Goal: Transaction & Acquisition: Purchase product/service

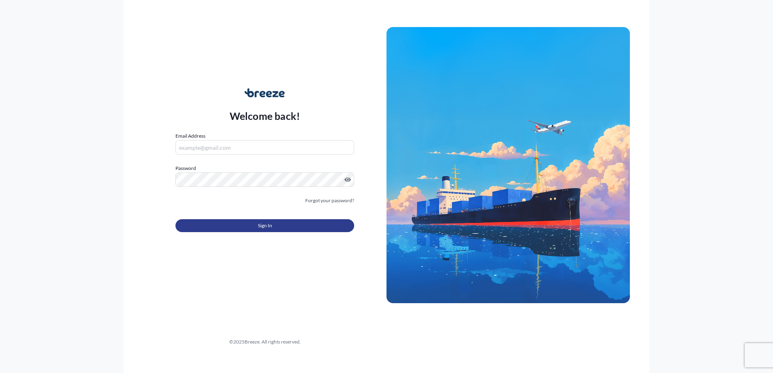
type input "[PERSON_NAME][EMAIL_ADDRESS][PERSON_NAME][DOMAIN_NAME]"
click at [213, 226] on button "Sign In" at bounding box center [264, 225] width 179 height 13
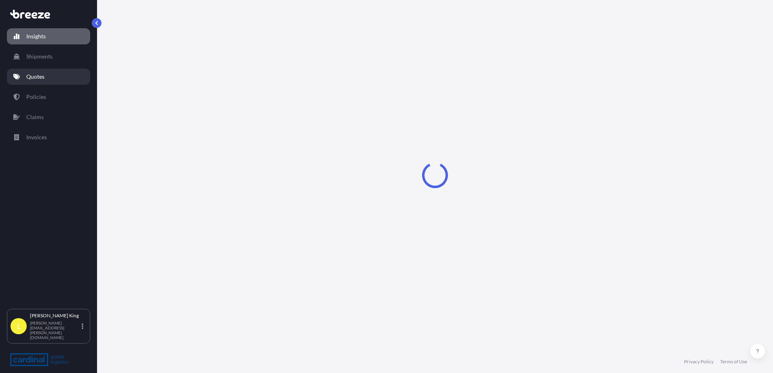
click at [49, 84] on link "Quotes" at bounding box center [48, 77] width 83 height 16
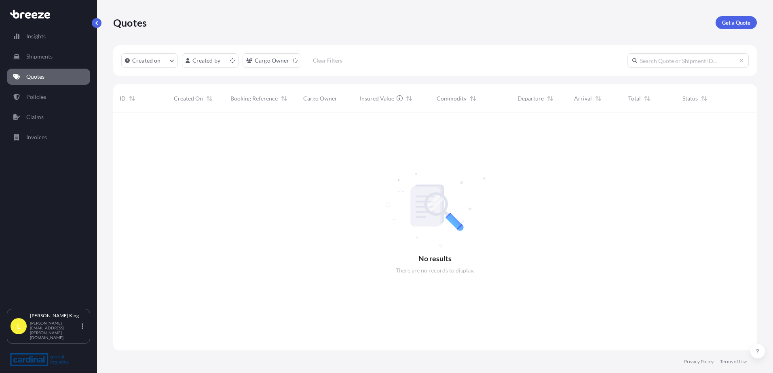
scroll to position [236, 637]
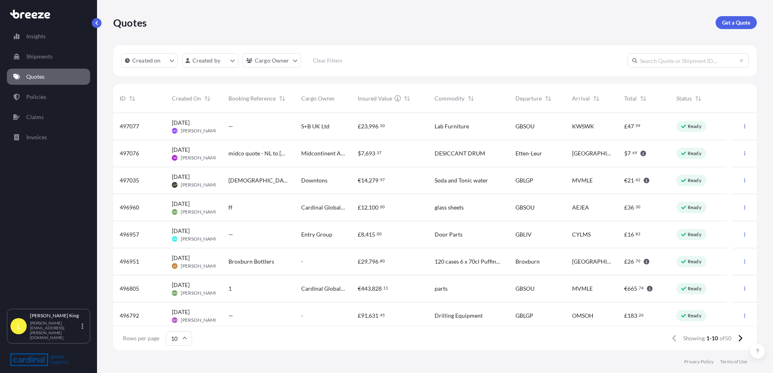
click at [684, 59] on input "text" at bounding box center [687, 60] width 121 height 15
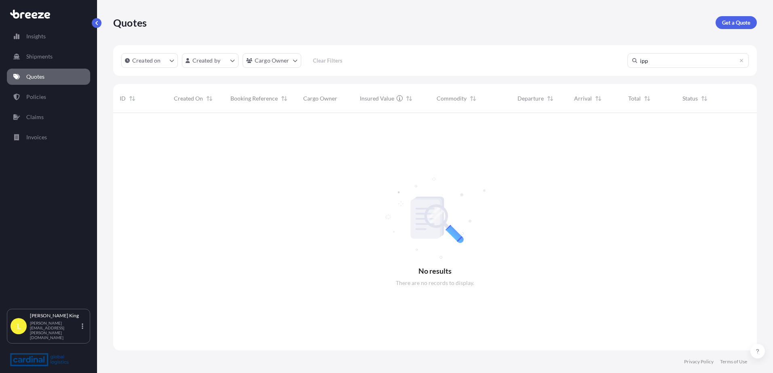
scroll to position [261, 637]
type input "ipp"
click at [740, 59] on icon at bounding box center [741, 60] width 5 height 5
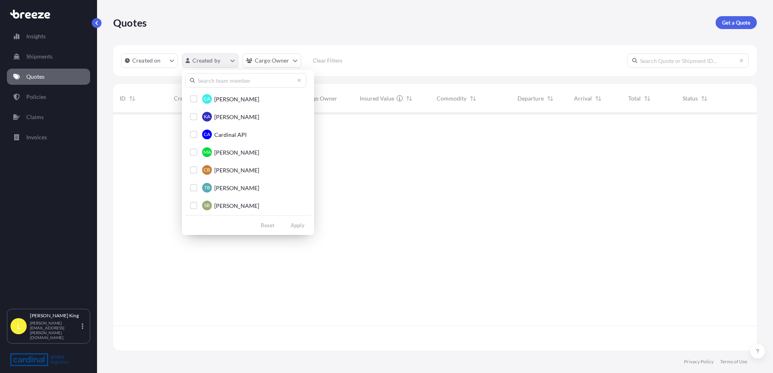
click at [223, 57] on html "Insights Shipments Quotes Policies Claims Invoices L [PERSON_NAME] [PERSON_NAME…" at bounding box center [386, 186] width 773 height 373
click at [56, 99] on html "Insights Shipments Quotes Policies Claims Invoices L [PERSON_NAME] [PERSON_NAME…" at bounding box center [386, 186] width 773 height 373
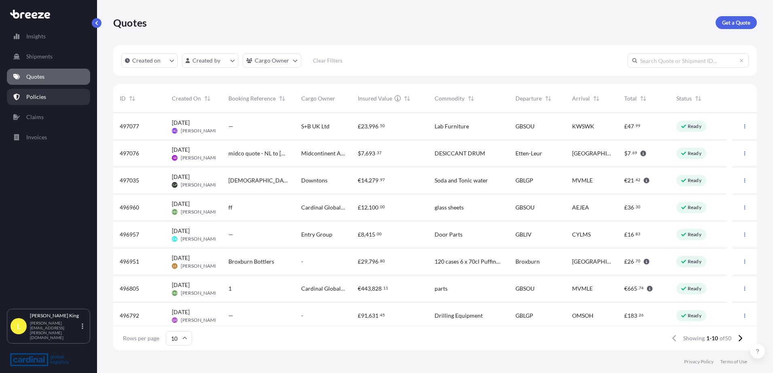
click at [42, 97] on p "Policies" at bounding box center [36, 97] width 20 height 8
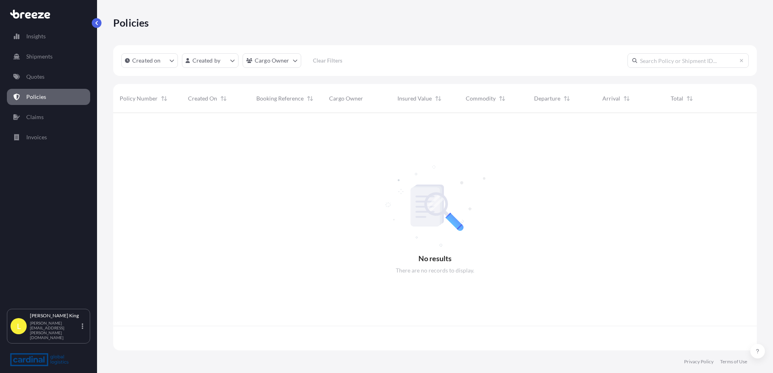
scroll to position [236, 637]
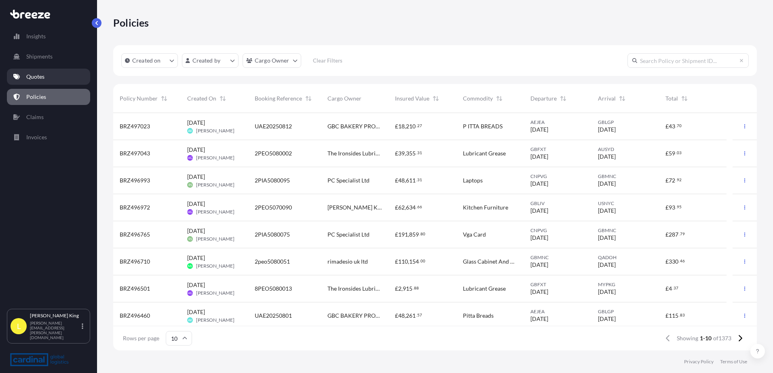
click at [67, 83] on link "Quotes" at bounding box center [48, 77] width 83 height 16
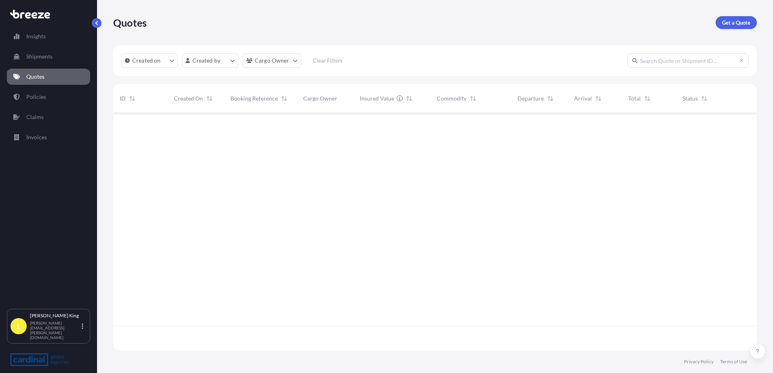
scroll to position [236, 637]
click at [739, 21] on p "Get a Quote" at bounding box center [736, 23] width 28 height 8
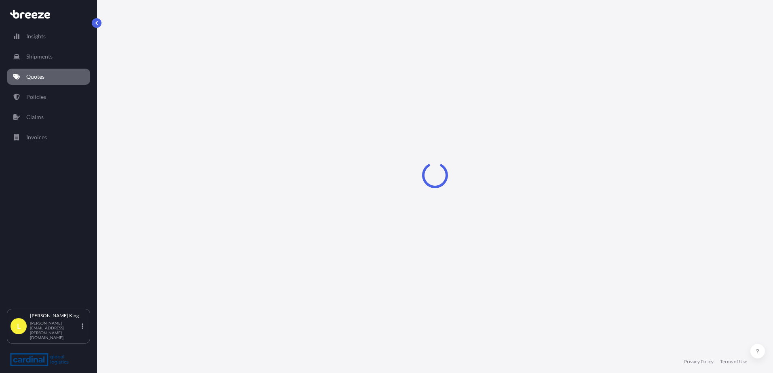
select select "Road"
select select "Sea"
select select "1"
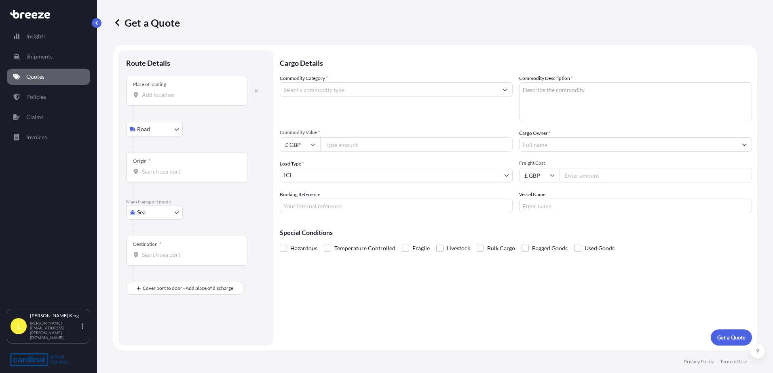
click at [145, 215] on body "Insights Shipments Quotes Policies Claims Invoices L [PERSON_NAME] [PERSON_NAME…" at bounding box center [386, 186] width 773 height 373
click at [150, 247] on div "Air" at bounding box center [154, 248] width 50 height 15
select select "Air"
click at [167, 101] on input "Place of loading" at bounding box center [189, 98] width 95 height 8
click at [41, 101] on p "Policies" at bounding box center [36, 97] width 20 height 8
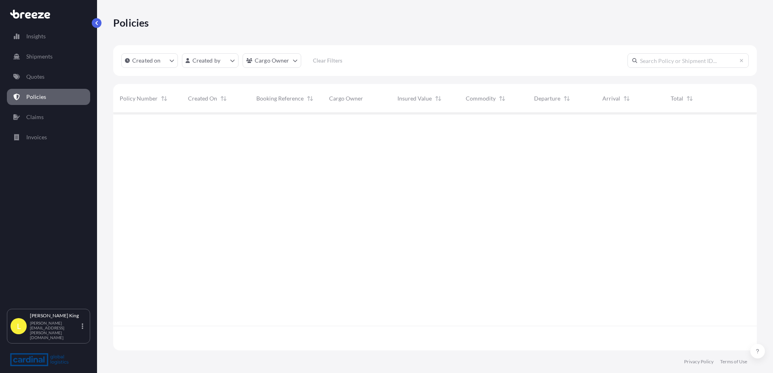
scroll to position [236, 637]
click at [213, 62] on html "0 options available. Insights Shipments Quotes Policies Claims Invoices L [PERS…" at bounding box center [386, 186] width 773 height 373
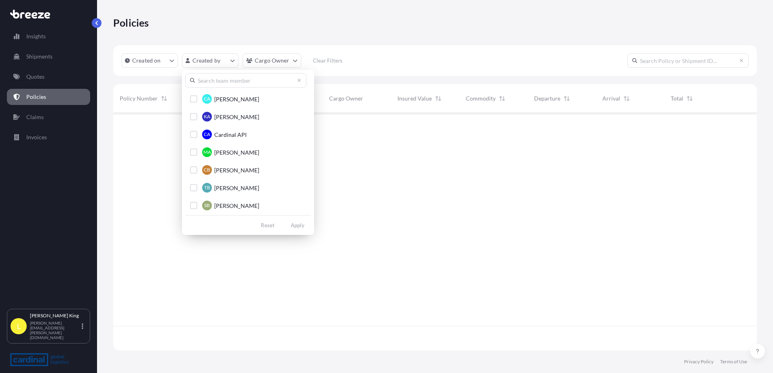
click at [230, 82] on input "text" at bounding box center [245, 80] width 121 height 15
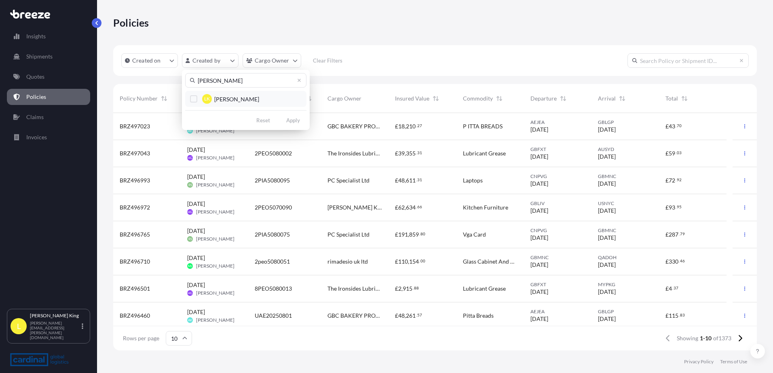
type input "[PERSON_NAME]"
click at [234, 96] on span "[PERSON_NAME]" at bounding box center [236, 99] width 45 height 8
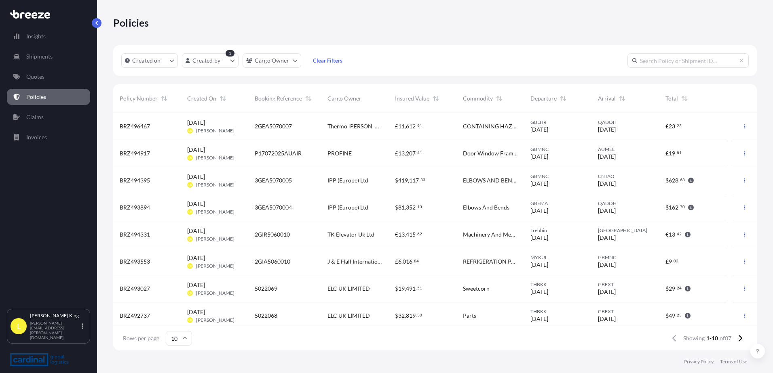
click at [564, 181] on div "GBMNC [DATE]" at bounding box center [557, 180] width 55 height 15
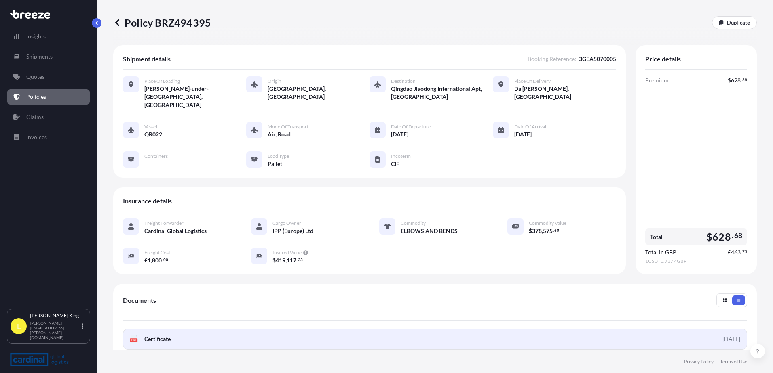
click at [211, 337] on link "PDF Certificate [DATE]" at bounding box center [435, 339] width 624 height 21
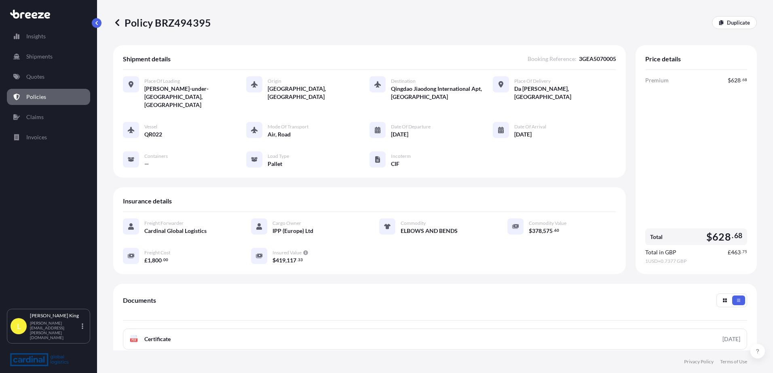
click at [120, 21] on icon at bounding box center [117, 23] width 8 height 8
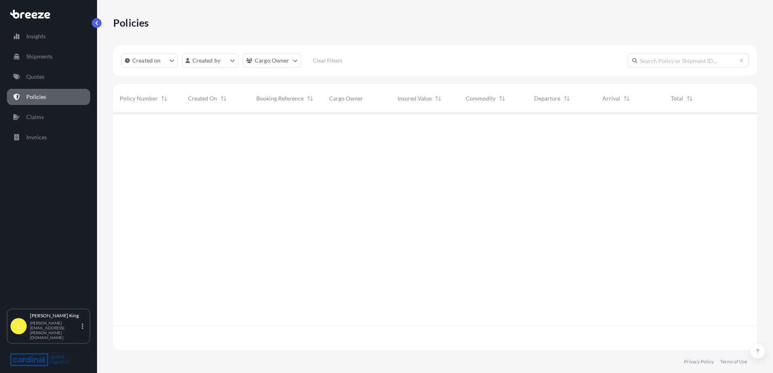
scroll to position [236, 637]
click at [199, 63] on html "Insights Shipments Quotes Policies Claims Invoices L [PERSON_NAME] [PERSON_NAME…" at bounding box center [386, 186] width 773 height 373
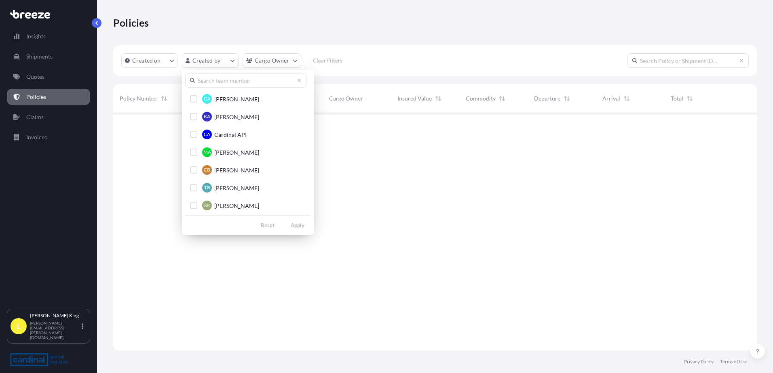
click at [227, 84] on input "text" at bounding box center [245, 80] width 121 height 15
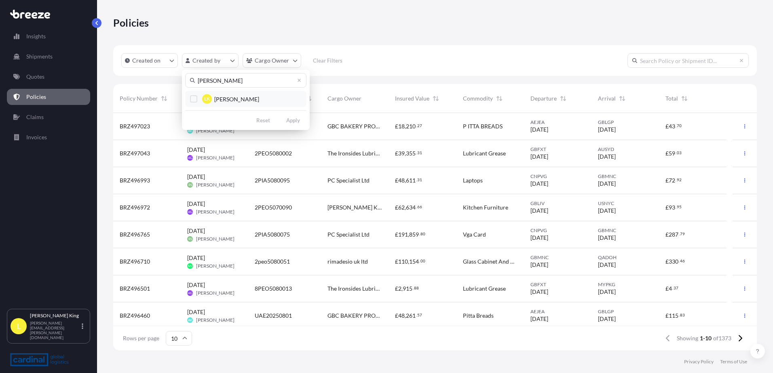
type input "[PERSON_NAME]"
click at [219, 101] on span "[PERSON_NAME]" at bounding box center [236, 99] width 45 height 8
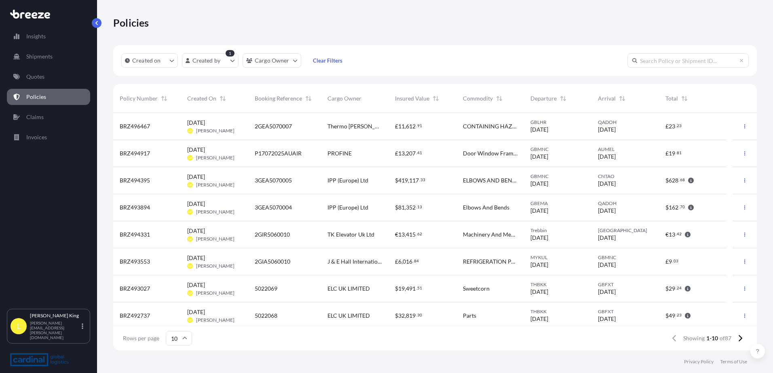
click at [232, 188] on div "[DATE] LK [PERSON_NAME]" at bounding box center [214, 180] width 67 height 27
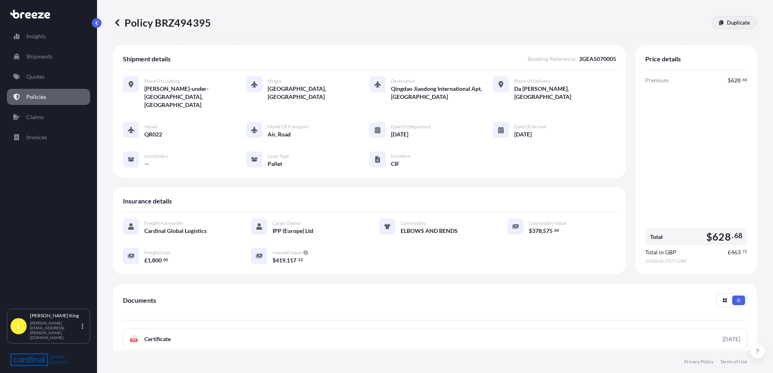
click at [736, 16] on link "Duplicate" at bounding box center [734, 22] width 45 height 13
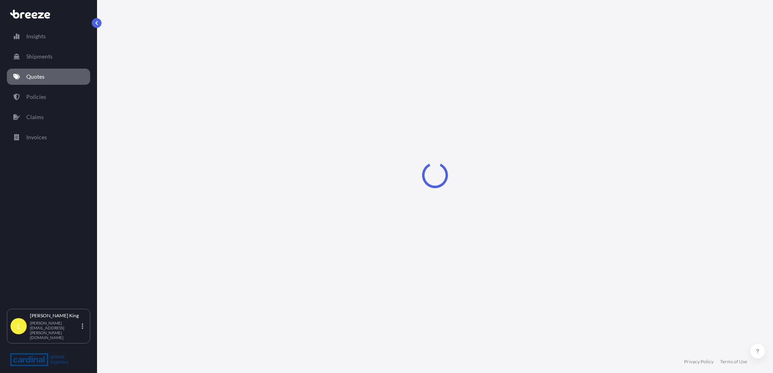
select select "Road"
select select "Air"
select select "Road"
select select "1"
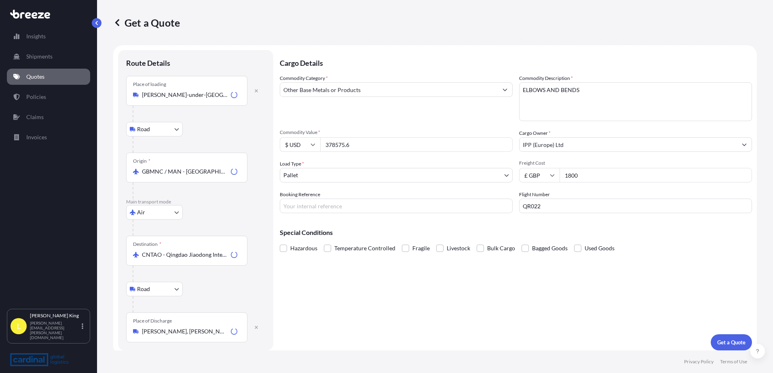
scroll to position [5, 0]
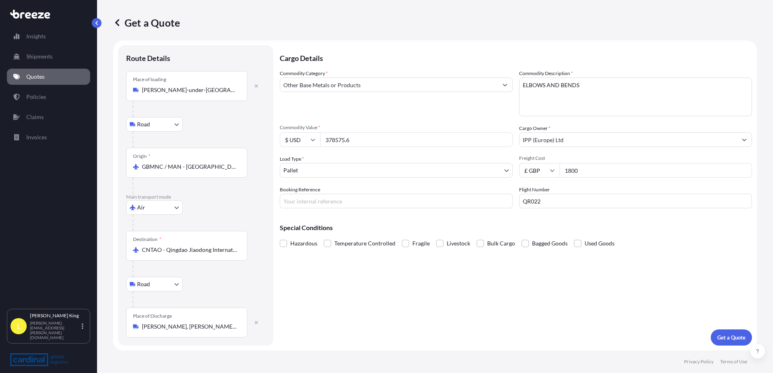
drag, startPoint x: 361, startPoint y: 143, endPoint x: 304, endPoint y: 143, distance: 57.0
click at [304, 143] on div "$ USD 378575.6" at bounding box center [396, 140] width 233 height 15
type input "92978.80"
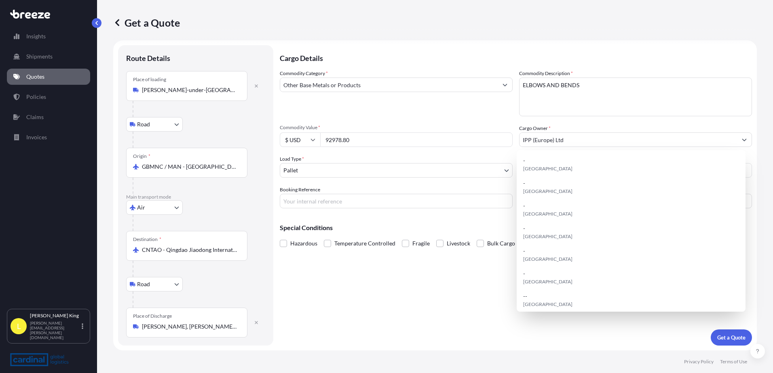
click at [536, 117] on div "Commodity Category * Other Base Metals or Products Commodity Description * ELBO…" at bounding box center [516, 139] width 472 height 139
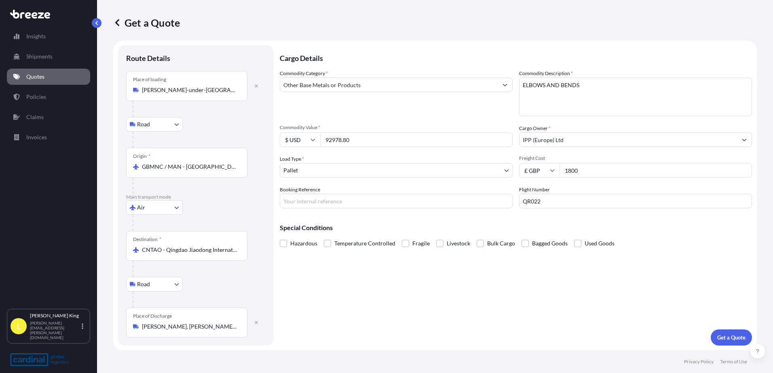
click at [544, 89] on textarea "ELBOWS AND BENDS" at bounding box center [635, 97] width 233 height 39
click at [596, 82] on textarea "ELBOWS AND BENDS" at bounding box center [635, 97] width 233 height 39
drag, startPoint x: 580, startPoint y: 170, endPoint x: 476, endPoint y: 185, distance: 104.5
click at [476, 185] on div "Commodity Category * Other Base Metals or Products Commodity Description * ELBO…" at bounding box center [516, 139] width 472 height 139
click at [607, 167] on input "1800" at bounding box center [655, 170] width 192 height 15
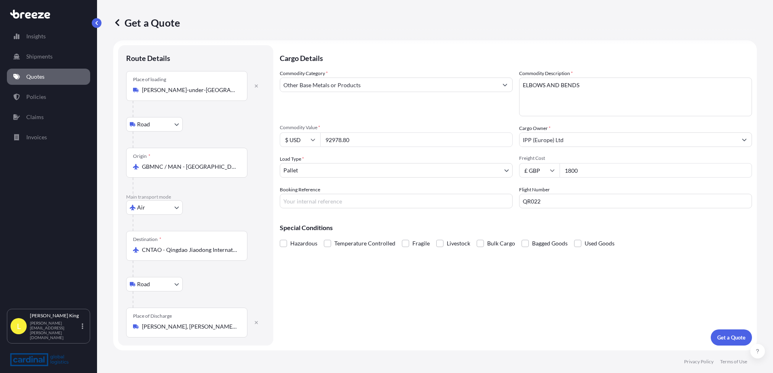
drag, startPoint x: 588, startPoint y: 171, endPoint x: 538, endPoint y: 170, distance: 49.7
click at [538, 170] on div "£ GBP 1800" at bounding box center [635, 170] width 233 height 15
click at [612, 165] on input "508" at bounding box center [655, 170] width 192 height 15
type input "504"
drag, startPoint x: 592, startPoint y: 201, endPoint x: 432, endPoint y: 207, distance: 161.0
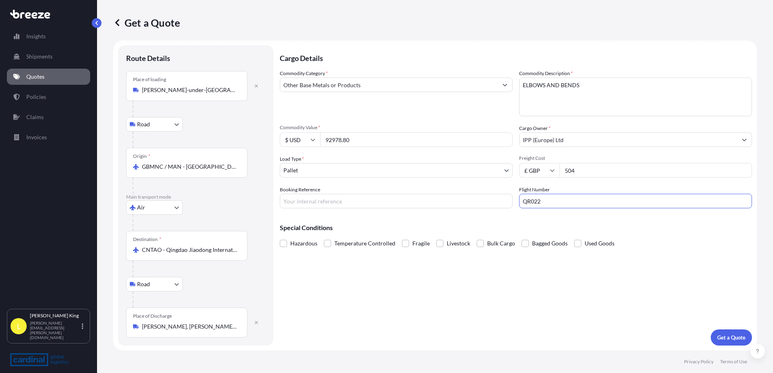
click at [432, 207] on div "Commodity Category * Other Base Metals or Products Commodity Description * ELBO…" at bounding box center [516, 139] width 472 height 139
paste input "CX216"
type input "CX216"
click at [420, 204] on input "Booking Reference" at bounding box center [396, 201] width 233 height 15
type input "2gea5080006"
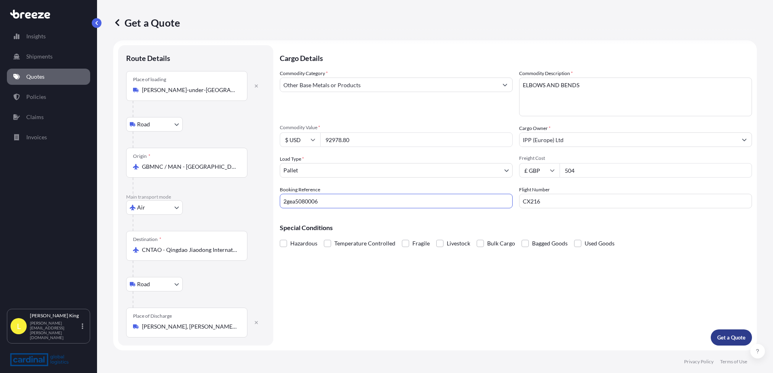
click at [737, 335] on p "Get a Quote" at bounding box center [731, 338] width 28 height 8
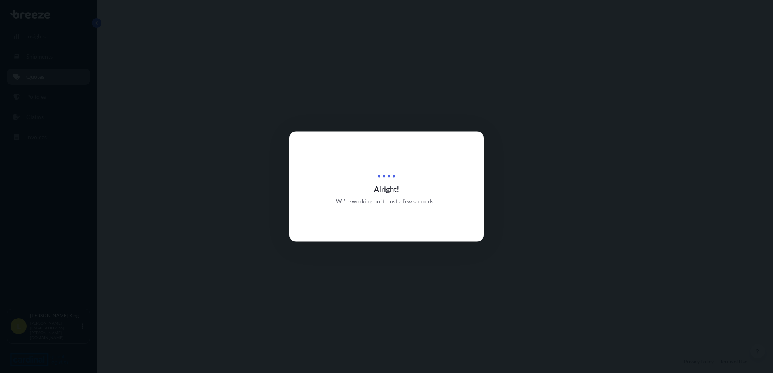
select select "Road"
select select "Air"
select select "Road"
select select "1"
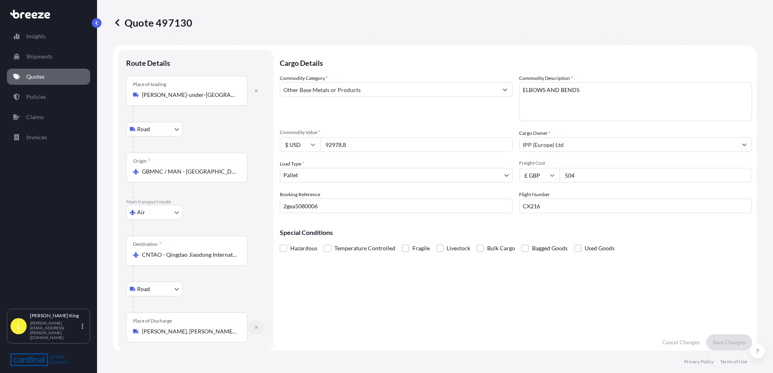
click at [259, 327] on button "button" at bounding box center [256, 327] width 18 height 13
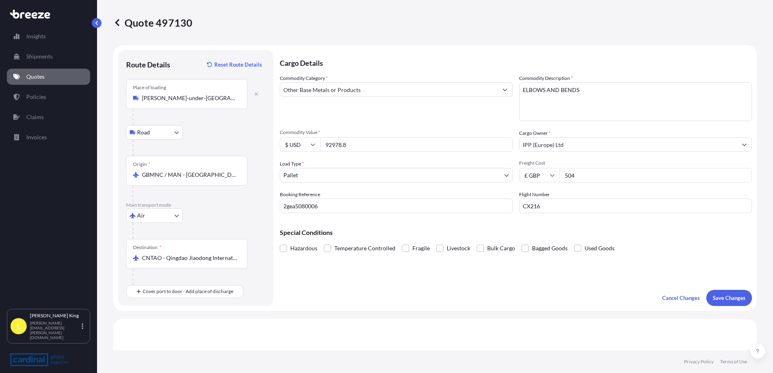
click at [732, 296] on p "Save Changes" at bounding box center [729, 298] width 33 height 8
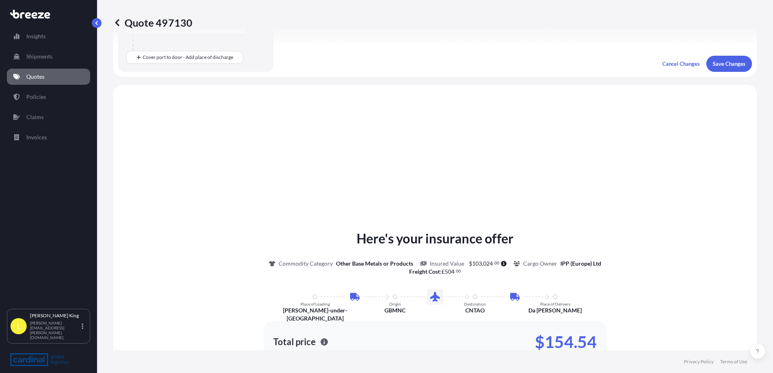
scroll to position [279, 0]
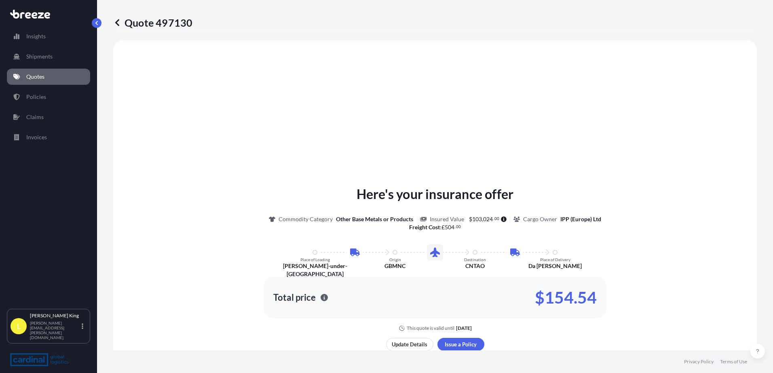
select select "Road"
select select "Air"
select select "1"
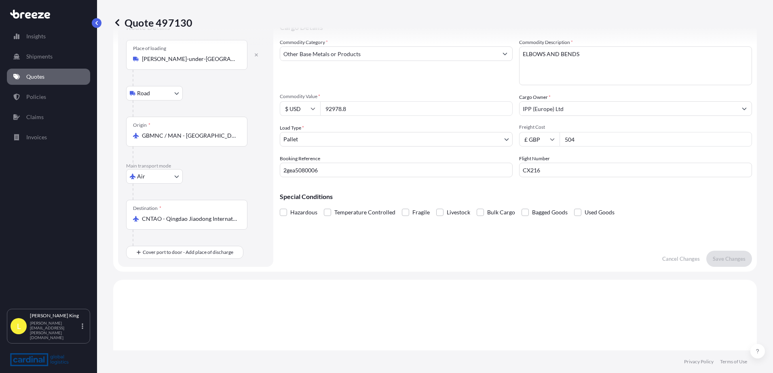
scroll to position [0, 0]
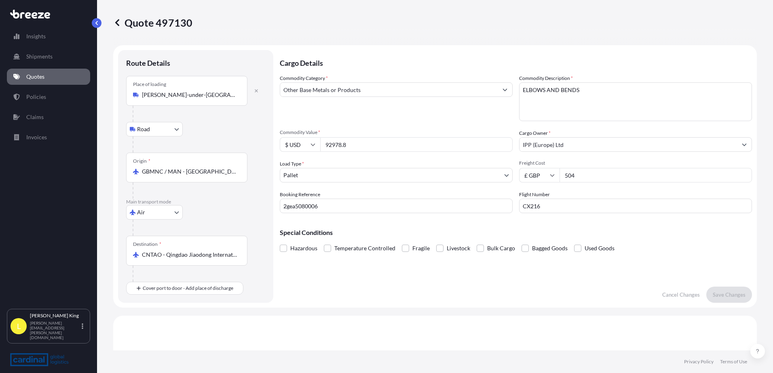
click at [663, 284] on div "Cargo Details Commodity Category * Other Base Metals or Products Commodity Desc…" at bounding box center [516, 176] width 472 height 253
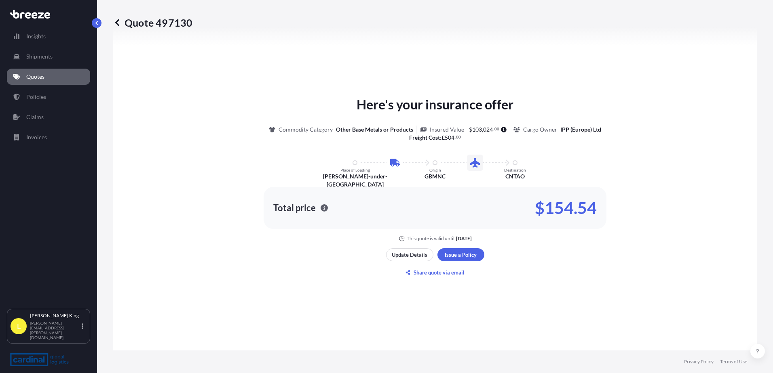
click at [457, 246] on div "Here's your insurance offer Commodity Category Other Base Metals or Products In…" at bounding box center [434, 187] width 621 height 447
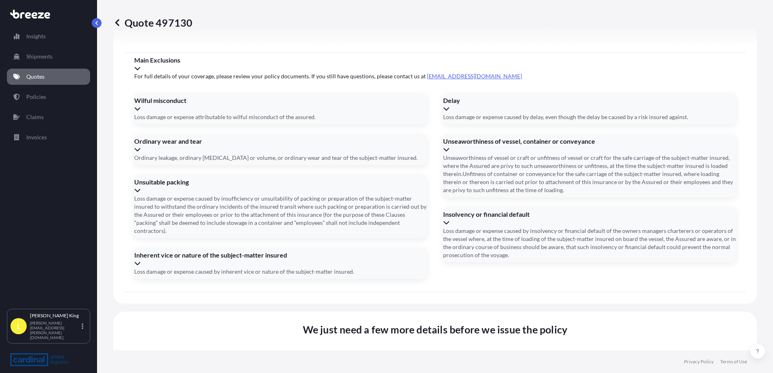
scroll to position [992, 0]
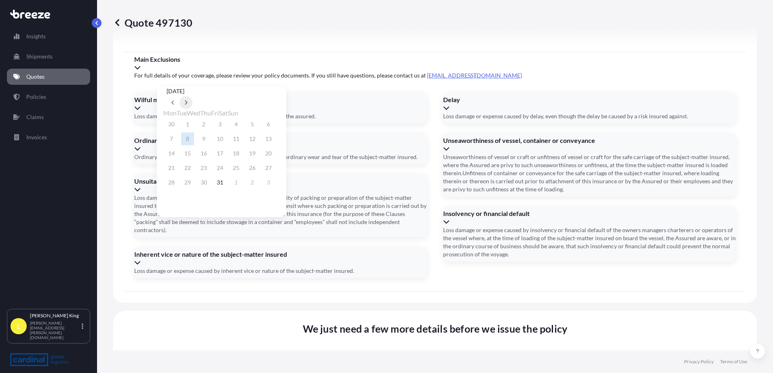
click at [192, 96] on button at bounding box center [185, 102] width 13 height 13
click at [188, 175] on button "19" at bounding box center [187, 168] width 13 height 13
type input "[DATE]"
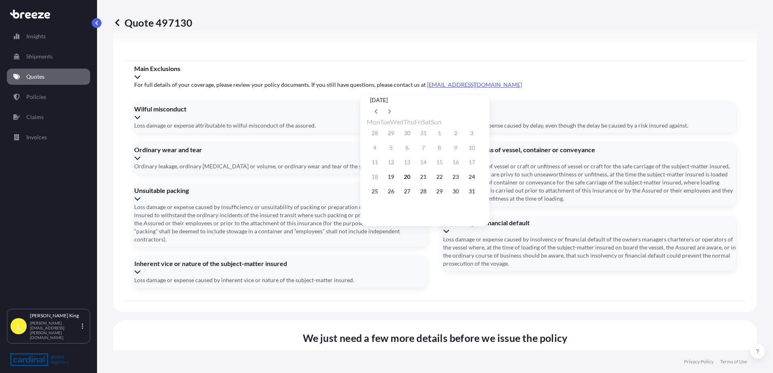
click at [439, 180] on div "18 19 20 21 22 23 24" at bounding box center [425, 177] width 116 height 15
click at [430, 180] on button "21" at bounding box center [423, 177] width 13 height 13
type input "[DATE]"
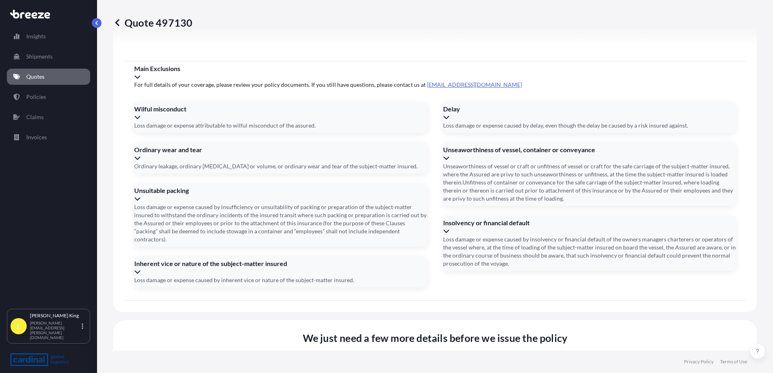
paste input "16085980440"
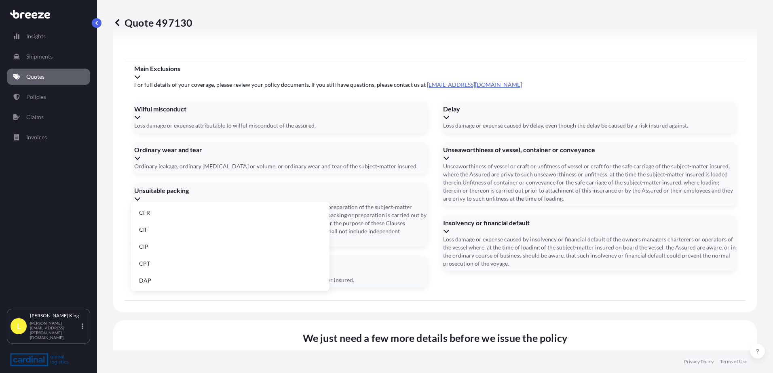
click at [214, 277] on li "DAP" at bounding box center [230, 280] width 192 height 15
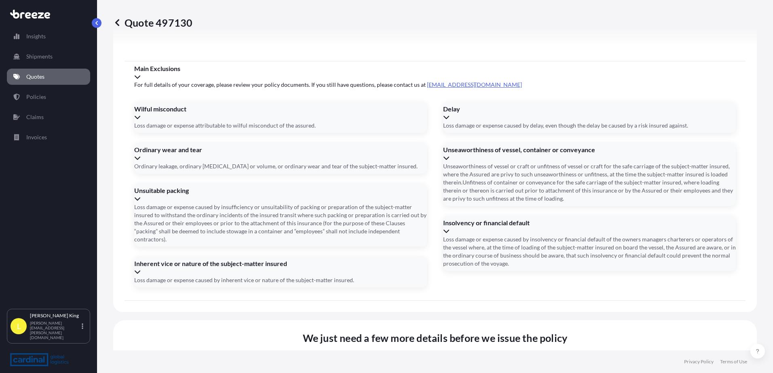
type input "16085980440"
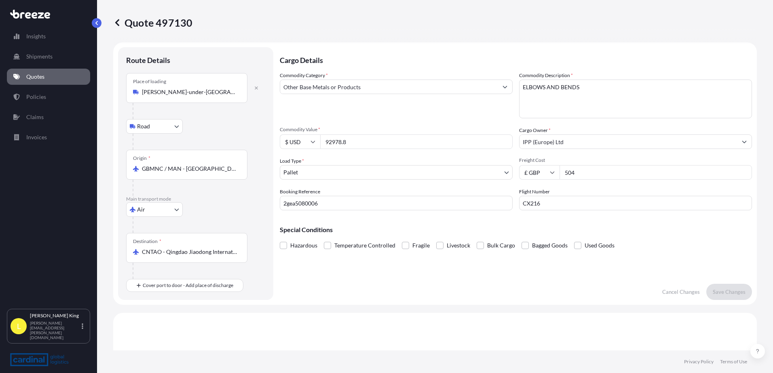
scroll to position [0, 0]
drag, startPoint x: 325, startPoint y: 152, endPoint x: 258, endPoint y: 155, distance: 67.6
click at [258, 155] on form "Route Details Place of loading [PERSON_NAME]-under-[GEOGRAPHIC_DATA], [PERSON_N…" at bounding box center [434, 176] width 643 height 263
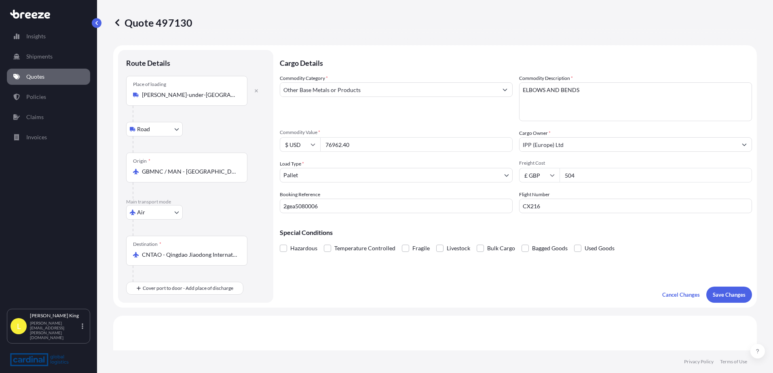
type input "76962.40"
click at [699, 289] on div "Cancel Changes Save Changes" at bounding box center [704, 295] width 96 height 16
click at [713, 293] on p "Save Changes" at bounding box center [729, 295] width 33 height 8
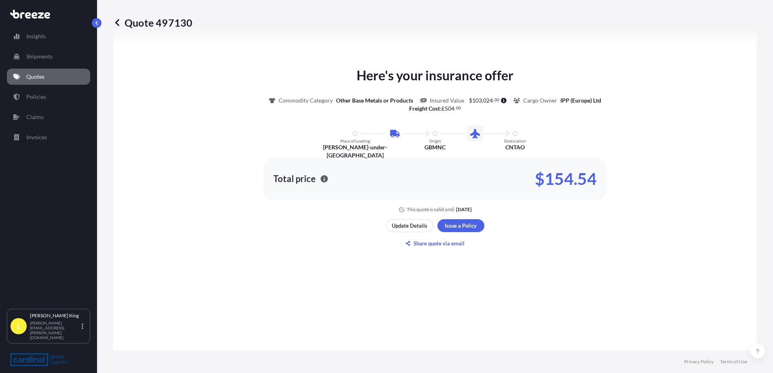
select select "Road"
select select "Air"
select select "1"
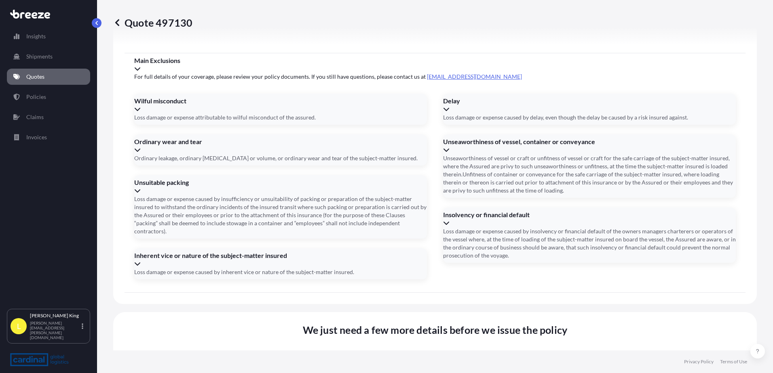
scroll to position [992, 0]
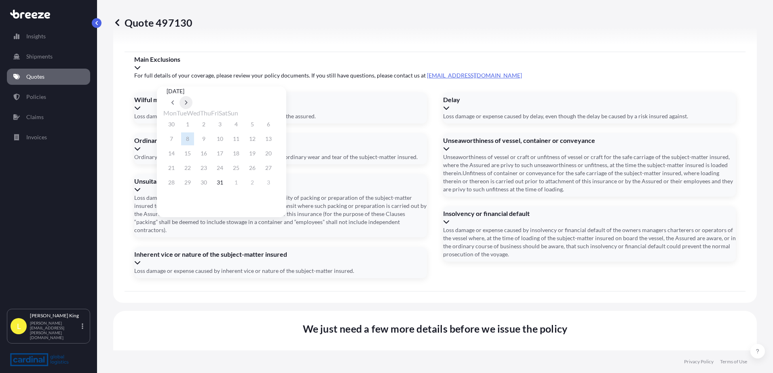
drag, startPoint x: 286, startPoint y: 103, endPoint x: 277, endPoint y: 90, distance: 15.4
click at [238, 109] on span "Sun" at bounding box center [233, 113] width 11 height 8
click at [192, 96] on button at bounding box center [185, 102] width 13 height 13
click at [194, 171] on button "19" at bounding box center [187, 168] width 13 height 13
type input "[DATE]"
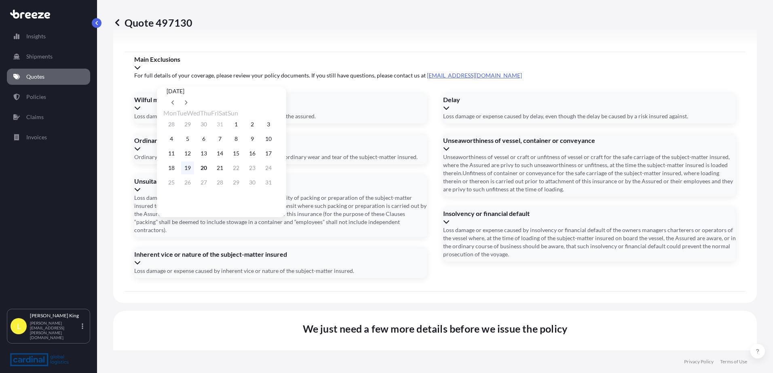
scroll to position [974, 0]
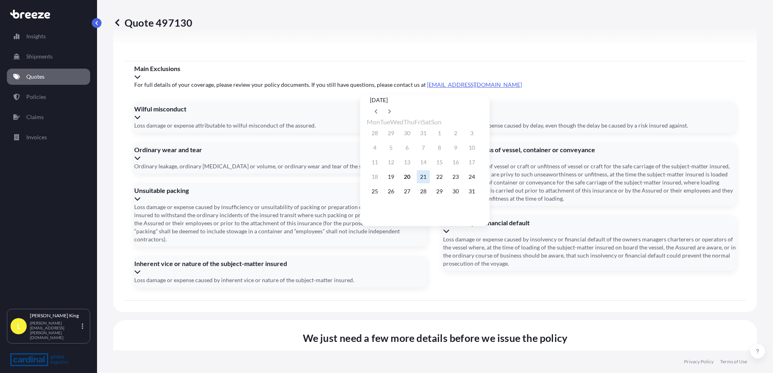
click at [430, 183] on button "21" at bounding box center [423, 177] width 13 height 13
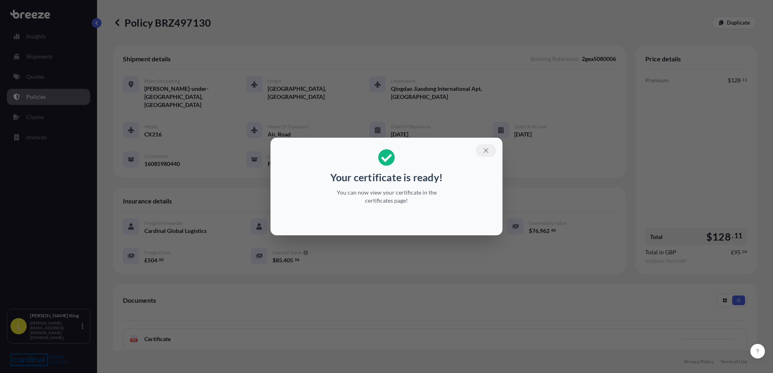
click at [491, 150] on button "button" at bounding box center [486, 150] width 20 height 13
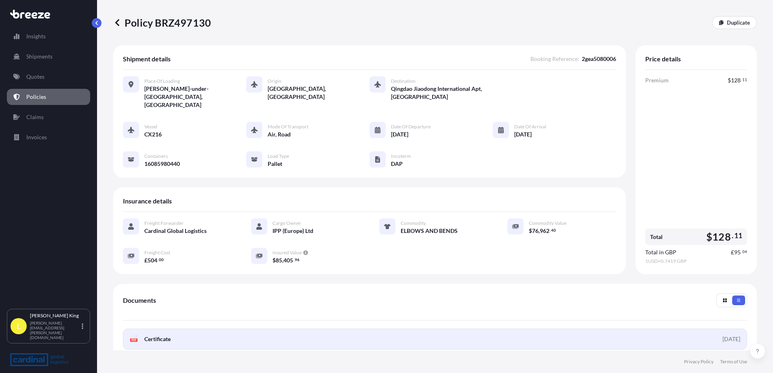
click at [194, 329] on link "PDF Certificate [DATE]" at bounding box center [435, 339] width 624 height 21
